Goal: Transaction & Acquisition: Purchase product/service

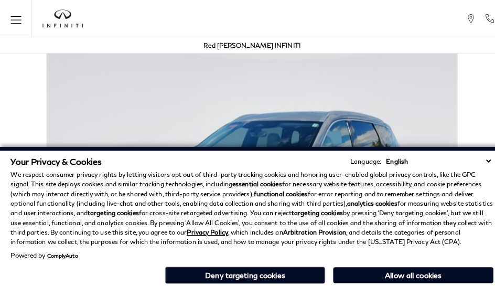
click at [310, 51] on div "Red [PERSON_NAME] INFINITI" at bounding box center [247, 45] width 485 height 16
click at [262, 51] on div "Red [PERSON_NAME] INFINITI" at bounding box center [247, 45] width 95 height 16
click at [262, 172] on p "We respect consumer privacy rights by letting visitors opt out of third-party t…" at bounding box center [247, 205] width 474 height 76
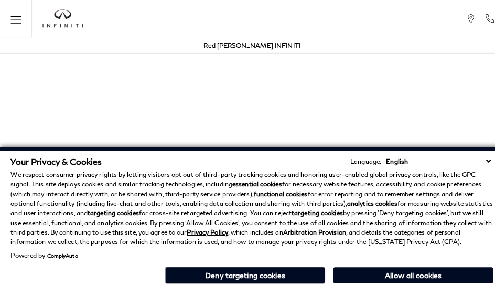
click at [262, 235] on p "We respect consumer privacy rights by letting visitors opt out of third-party t…" at bounding box center [247, 205] width 474 height 76
click at [420, 172] on p "We respect consumer privacy rights by letting visitors opt out of third-party t…" at bounding box center [247, 205] width 474 height 76
click at [420, 198] on p "We respect consumer privacy rights by letting visitors opt out of third-party t…" at bounding box center [247, 205] width 474 height 76
click at [420, 282] on div "Your Privacy & Cookies Language: English Spanish / Español English / United Kin…" at bounding box center [247, 217] width 479 height 132
click at [394, 172] on p "We respect consumer privacy rights by letting visitors opt out of third-party t…" at bounding box center [247, 205] width 474 height 76
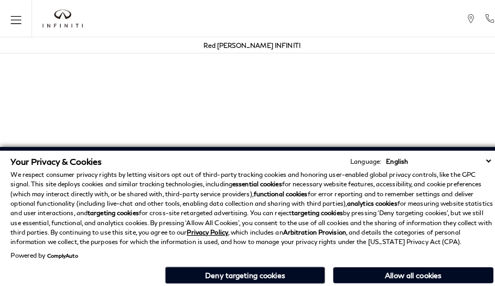
click at [394, 198] on p "We respect consumer privacy rights by letting visitors opt out of third-party t…" at bounding box center [247, 205] width 474 height 76
click at [394, 282] on div "Your Privacy & Cookies Language: English Spanish / Español English / United Kin…" at bounding box center [247, 217] width 479 height 132
click at [472, 172] on p "We respect consumer privacy rights by letting visitors opt out of third-party t…" at bounding box center [247, 205] width 474 height 76
click at [472, 198] on p "We respect consumer privacy rights by letting visitors opt out of third-party t…" at bounding box center [247, 205] width 474 height 76
click at [472, 282] on div "Your Privacy & Cookies Language: English Spanish / Español English / United Kin…" at bounding box center [247, 217] width 479 height 132
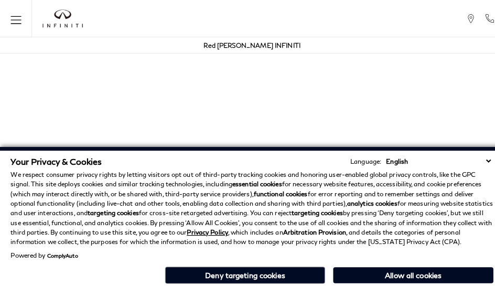
click at [446, 172] on p "We respect consumer privacy rights by letting visitors opt out of third-party t…" at bounding box center [247, 205] width 474 height 76
click at [446, 198] on p "We respect consumer privacy rights by letting visitors opt out of third-party t…" at bounding box center [247, 205] width 474 height 76
click at [341, 172] on p "We respect consumer privacy rights by letting visitors opt out of third-party t…" at bounding box center [247, 205] width 474 height 76
click at [341, 198] on strong "analytics cookies" at bounding box center [365, 200] width 49 height 8
click at [341, 282] on div "Your Privacy & Cookies Language: English Spanish / Español English / United Kin…" at bounding box center [247, 217] width 479 height 132
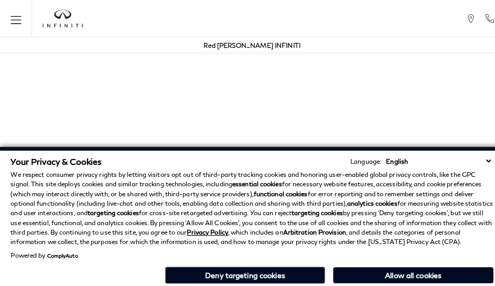
click at [236, 172] on p "We respect consumer privacy rights by letting visitors opt out of third-party t…" at bounding box center [247, 205] width 474 height 76
click at [236, 198] on p "We respect consumer privacy rights by letting visitors opt out of third-party t…" at bounding box center [247, 205] width 474 height 76
click at [236, 282] on div "Your Privacy & Cookies Language: English Spanish / Español English / United Kin…" at bounding box center [247, 217] width 479 height 132
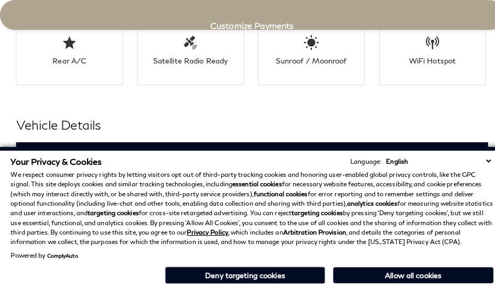
click at [24, 147] on h3 "Exterior" at bounding box center [243, 152] width 439 height 10
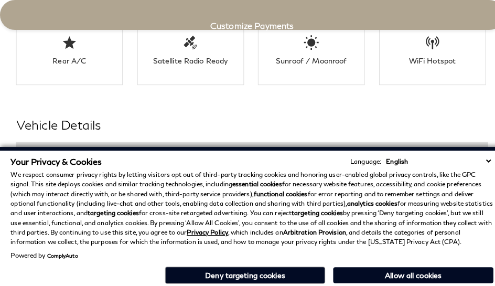
click at [184, 156] on div "Your Privacy & Cookies Language: English Spanish / Español English / United Kin…" at bounding box center [247, 158] width 474 height 10
click at [24, 147] on h3 "Exterior" at bounding box center [243, 152] width 439 height 10
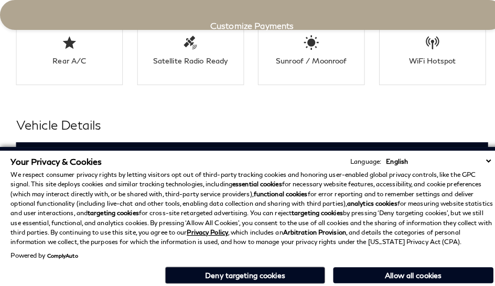
click at [210, 140] on div "Exterior" at bounding box center [248, 153] width 464 height 26
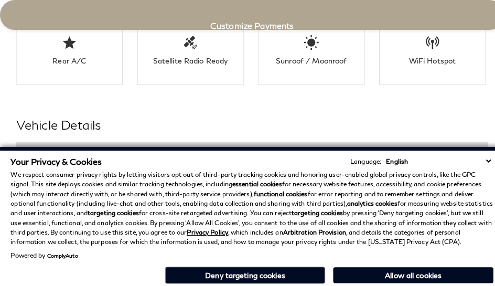
click at [24, 147] on h3 "Exterior" at bounding box center [243, 152] width 439 height 10
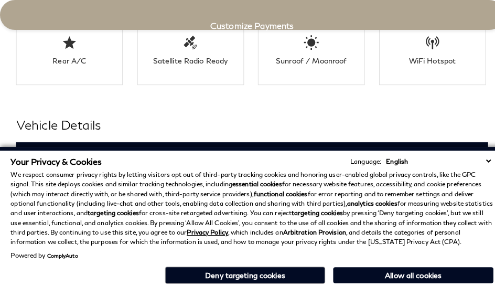
click at [262, 113] on h2 "Vehicle Details" at bounding box center [248, 122] width 464 height 19
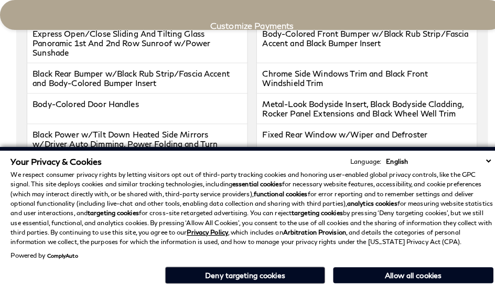
scroll to position [1834, 0]
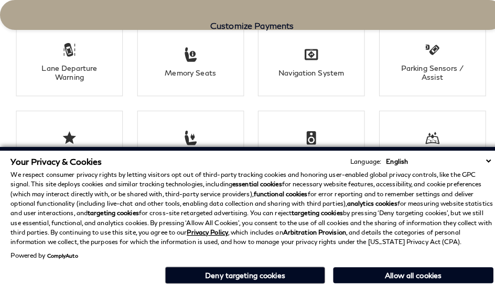
click link "Call sales Phone Number 719-215-8318" at bounding box center [0, 0] width 0 height 0
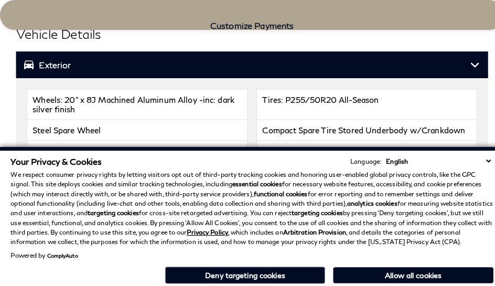
scroll to position [2105, 0]
